Goal: Task Accomplishment & Management: Manage account settings

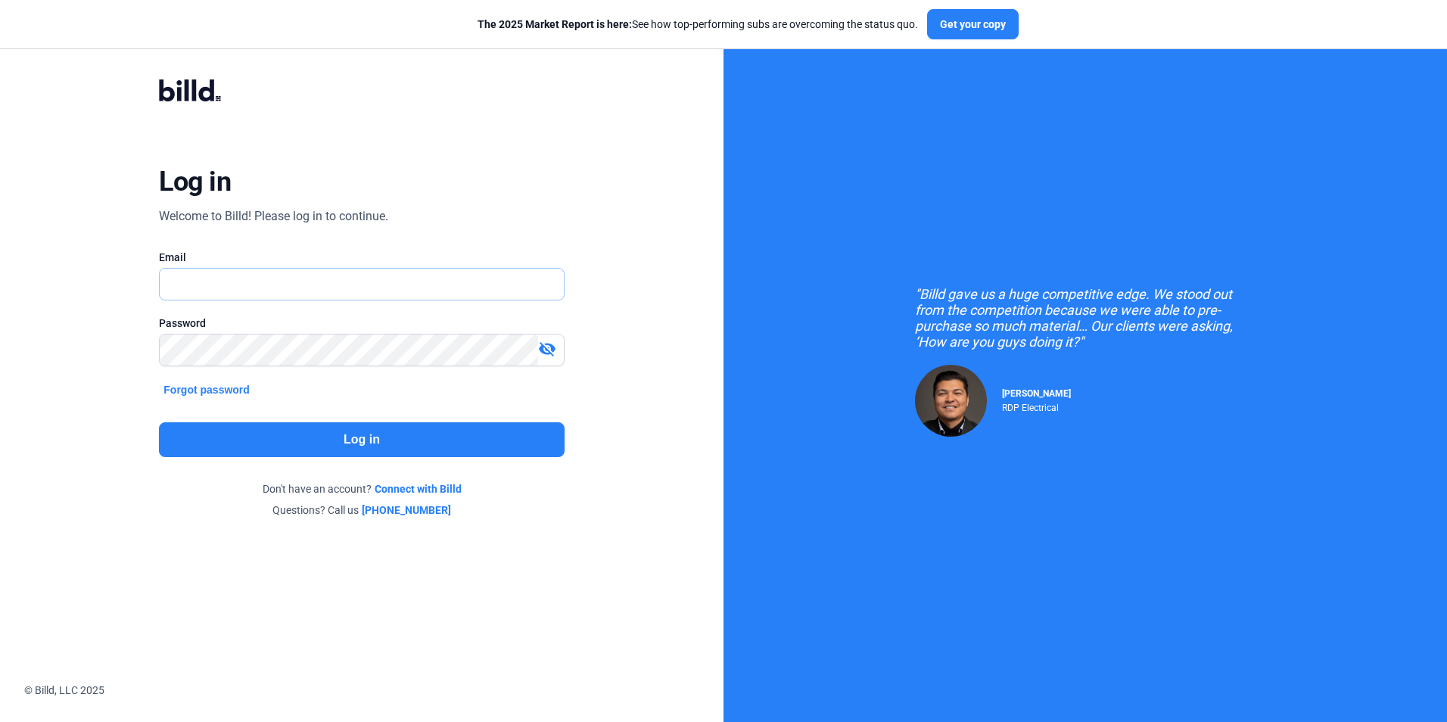
type input "[EMAIL_ADDRESS][DOMAIN_NAME]"
click at [411, 448] on button "Log in" at bounding box center [361, 439] width 405 height 35
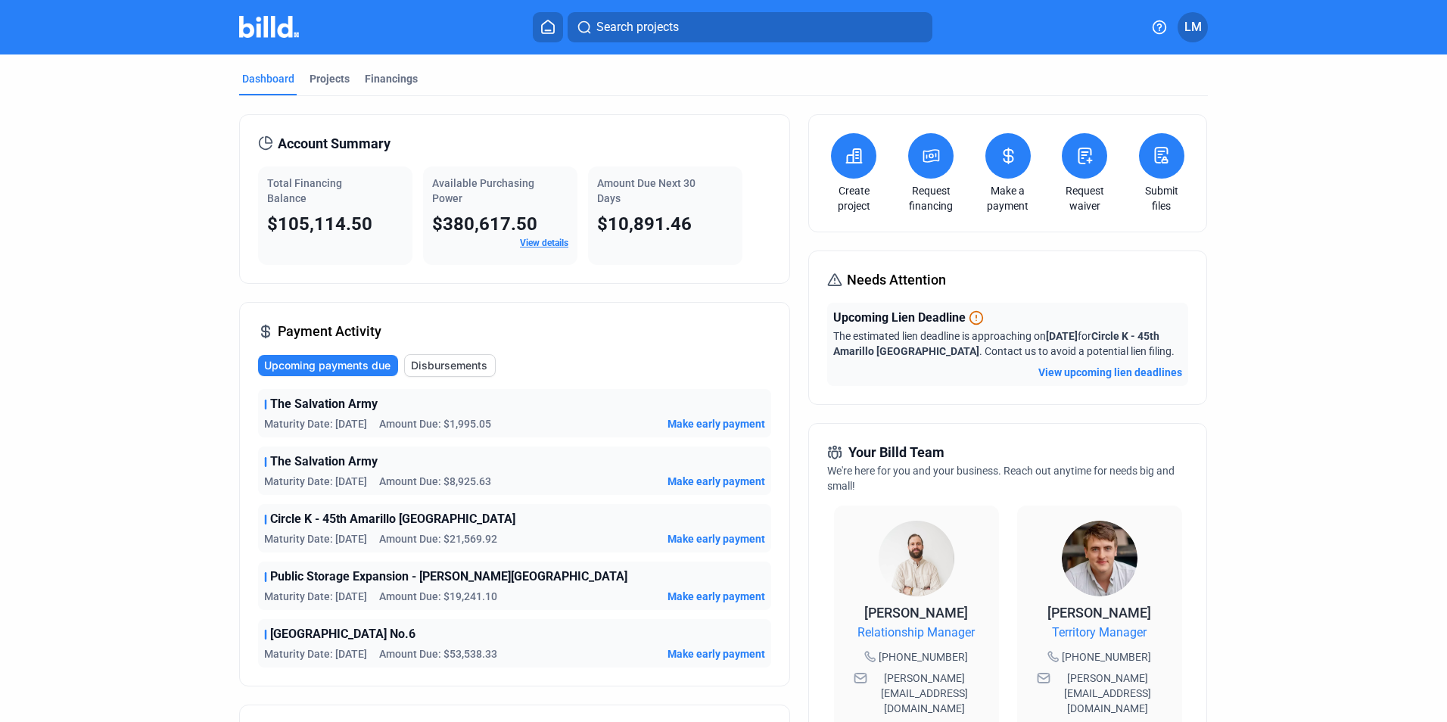
click at [1193, 26] on span "LM" at bounding box center [1193, 27] width 17 height 18
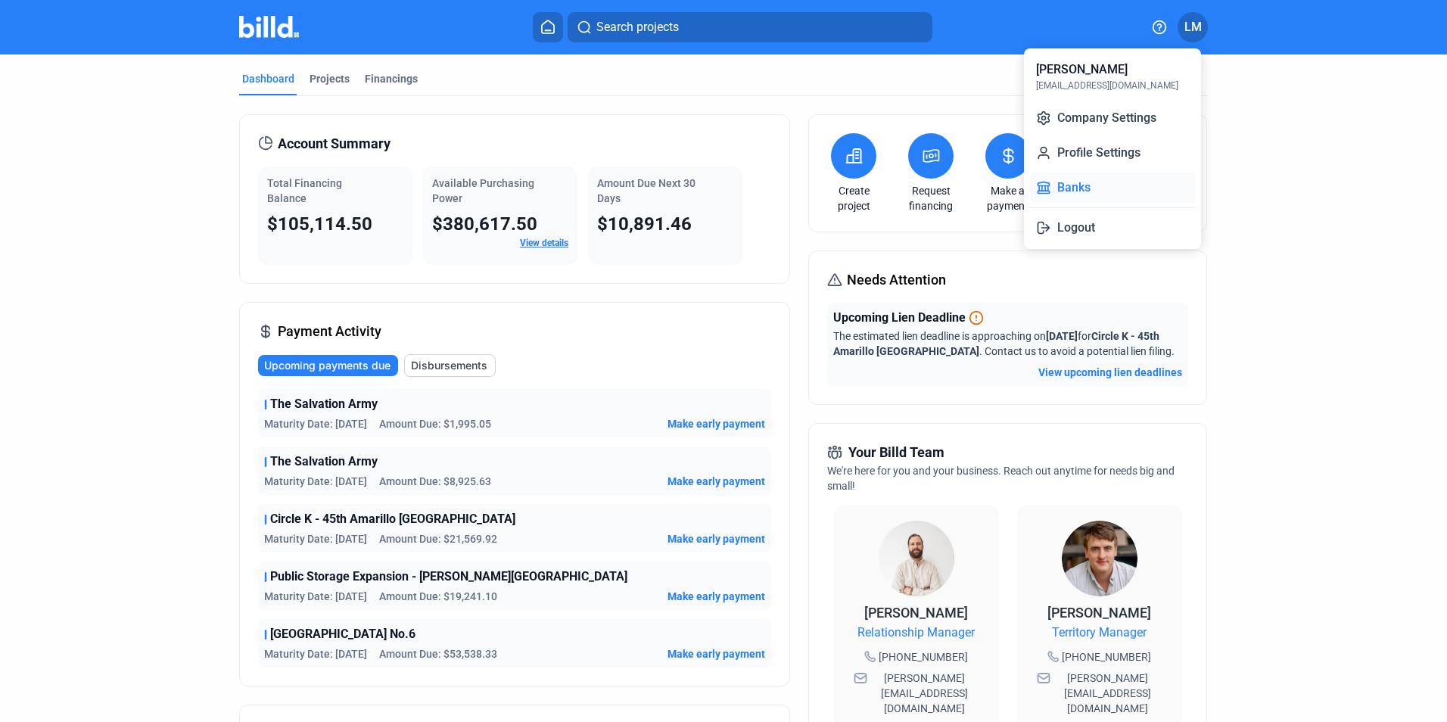
click at [1109, 179] on button "Banks" at bounding box center [1112, 188] width 165 height 30
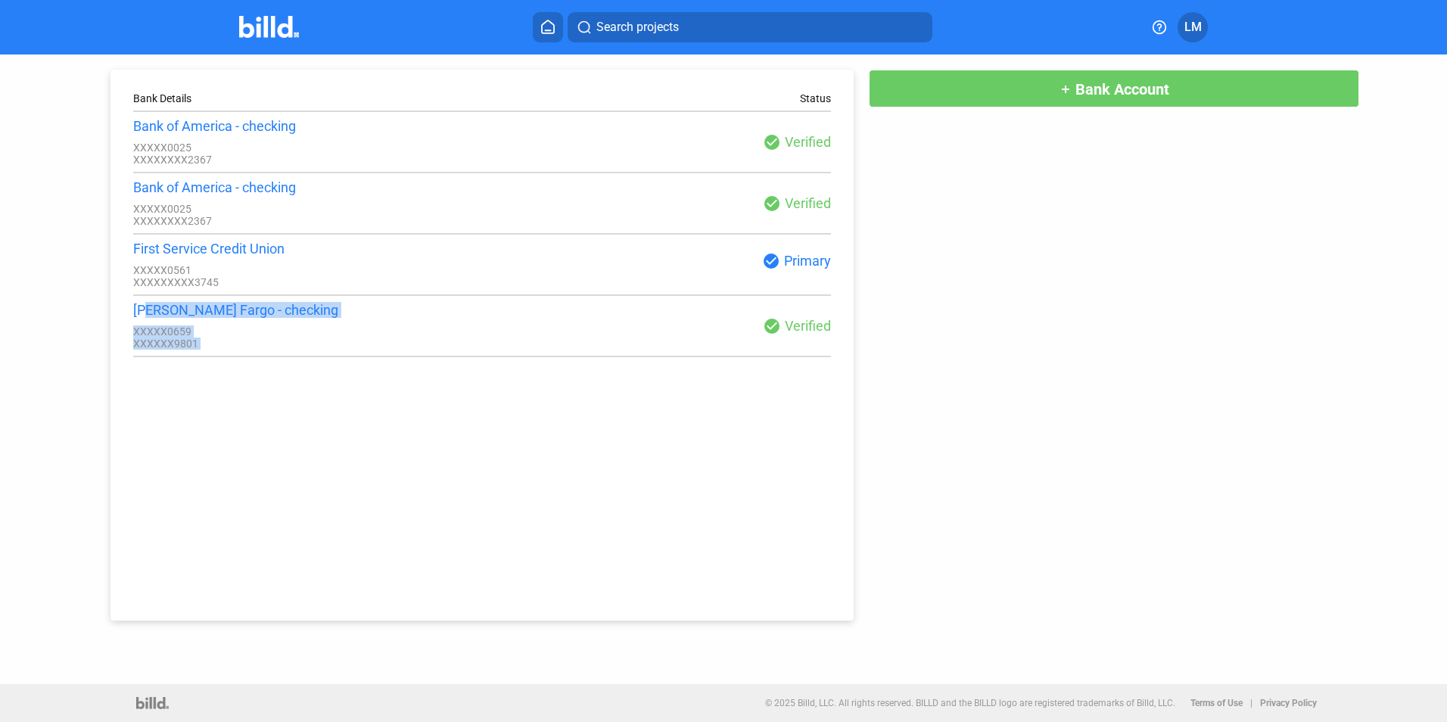
drag, startPoint x: 154, startPoint y: 317, endPoint x: 771, endPoint y: 345, distance: 618.4
click at [771, 345] on div "[PERSON_NAME] Fargo - checking XXXXX0659 XXXXXX9801 check_circle Verified" at bounding box center [482, 326] width 699 height 48
click at [240, 338] on div "XXXXX0659" at bounding box center [307, 332] width 349 height 12
click at [131, 313] on div "Bank Details Status Bank of America - checking XXXXX0025 XXXXXXXX2367 check_cir…" at bounding box center [483, 345] width 744 height 551
